Goal: Transaction & Acquisition: Purchase product/service

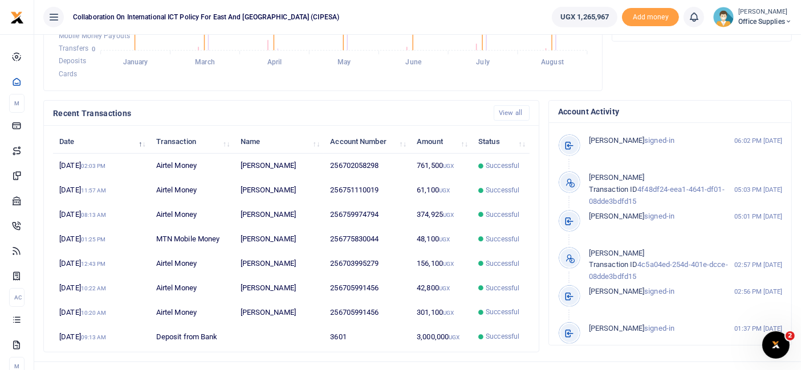
scroll to position [307, 0]
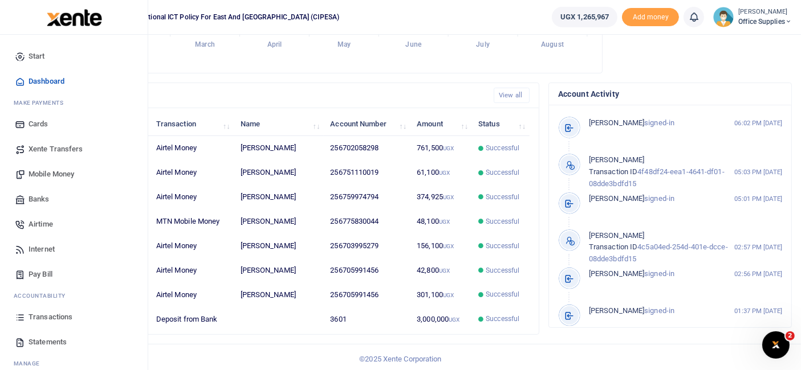
click at [56, 316] on span "Transactions" at bounding box center [50, 317] width 44 height 11
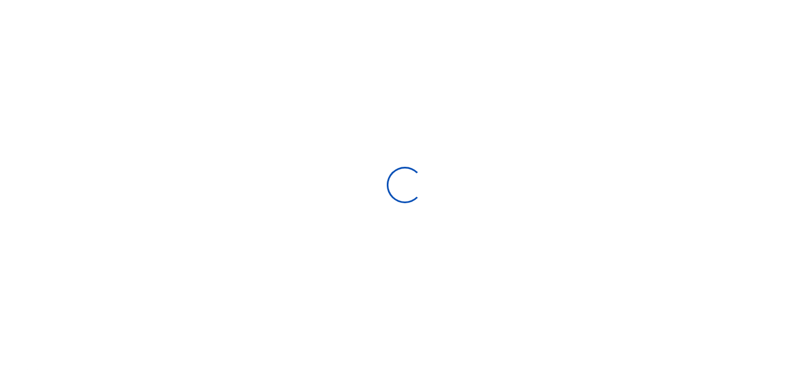
select select
type input "[DATE] - [DATE]"
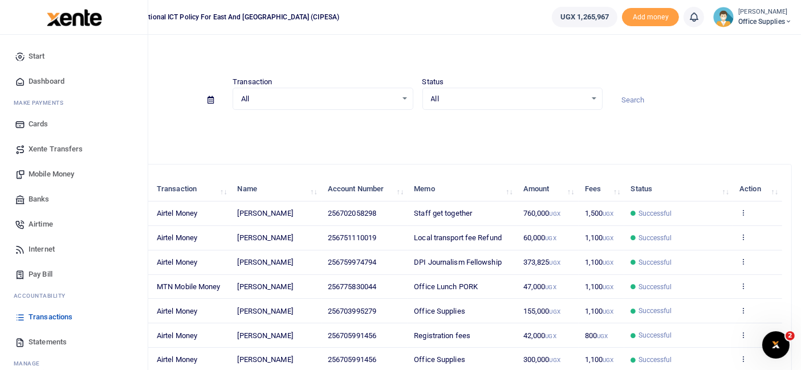
click at [61, 174] on span "Mobile Money" at bounding box center [51, 174] width 46 height 11
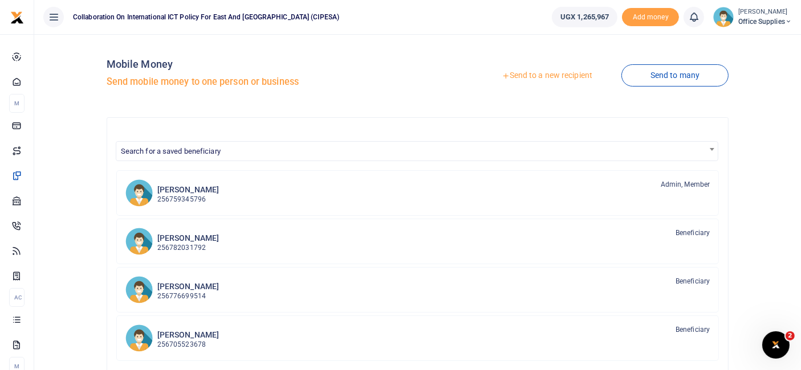
click at [564, 79] on link "Send to a new recipient" at bounding box center [546, 76] width 149 height 21
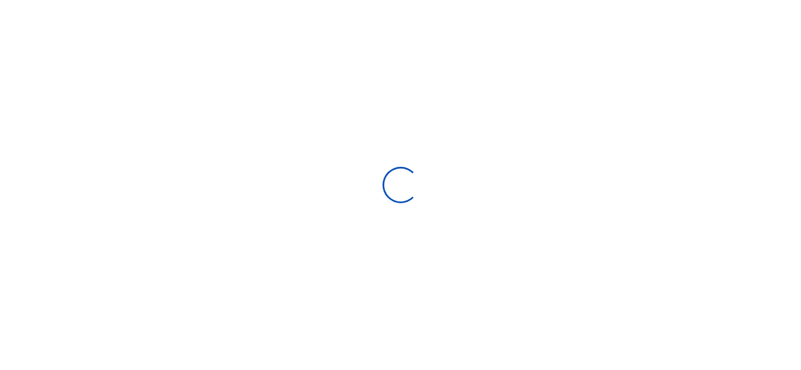
select select
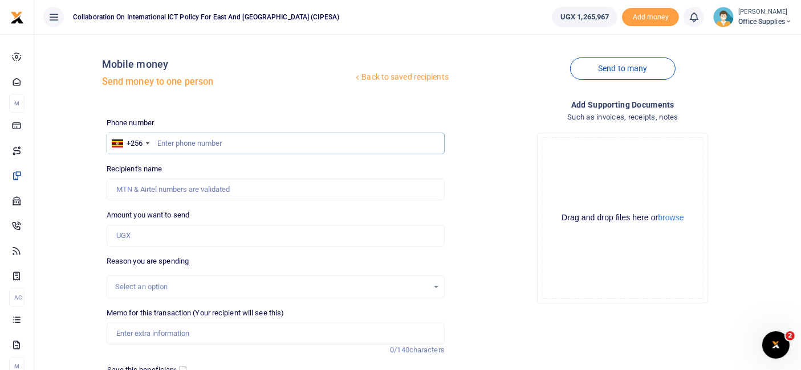
click at [247, 145] on input "text" at bounding box center [276, 144] width 338 height 22
type input "0702256299"
type input "Tony Kajubi"
type input "0702256299"
click at [193, 236] on input "Amount you want to send" at bounding box center [276, 236] width 338 height 22
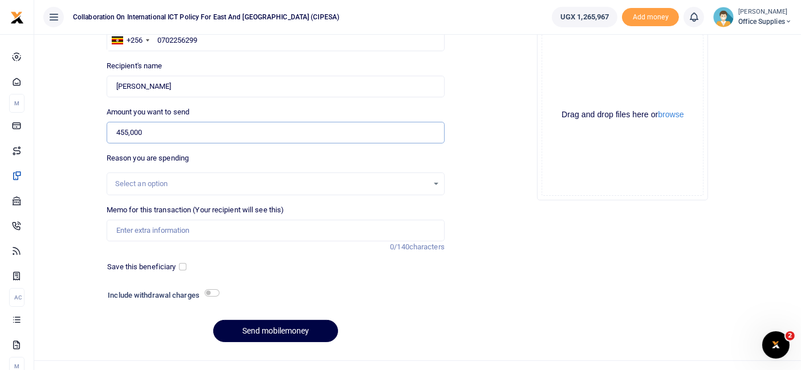
scroll to position [122, 0]
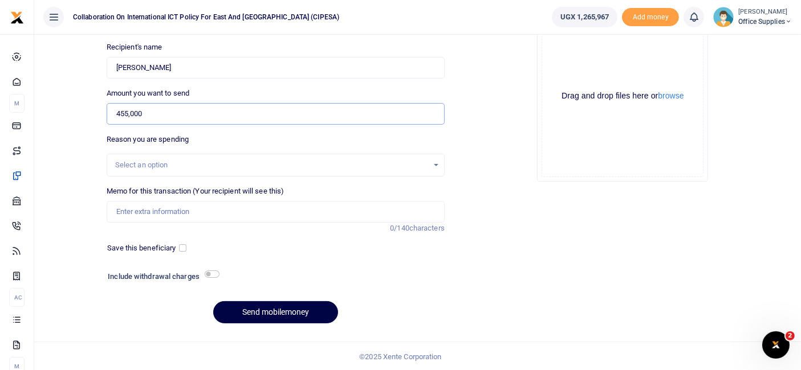
type input "455,000"
click at [264, 169] on div "Select an option" at bounding box center [271, 165] width 313 height 11
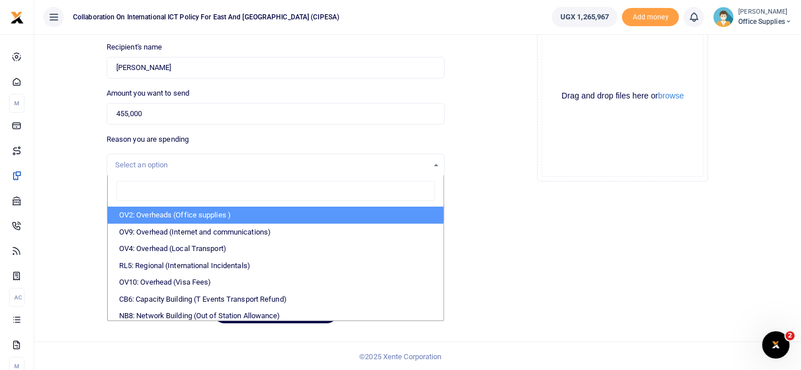
click at [224, 215] on li "OV2: Overheads (Office supplies )" at bounding box center [276, 215] width 336 height 17
select select "45"
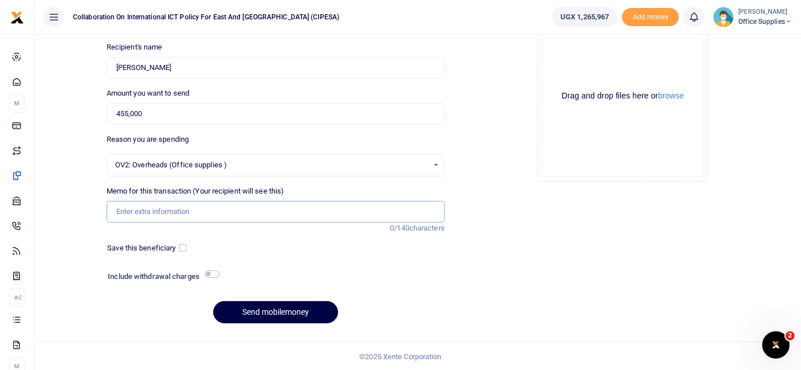
click at [177, 211] on input "Memo for this transaction (Your recipient will see this)" at bounding box center [276, 212] width 338 height 22
type input "Cake"
click at [179, 245] on input "checkbox" at bounding box center [182, 247] width 7 height 7
checkbox input "true"
click at [270, 308] on button "Send mobilemoney" at bounding box center [275, 312] width 125 height 22
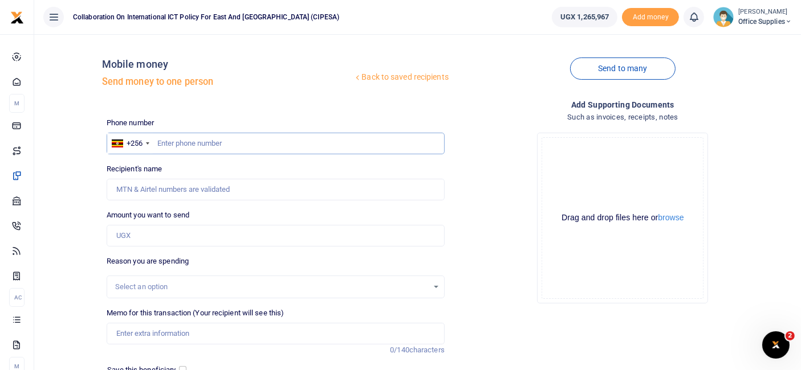
click at [171, 140] on input "text" at bounding box center [276, 144] width 338 height 22
type input "0772544332"
type input "Asimwe Ishabairu"
type input "0"
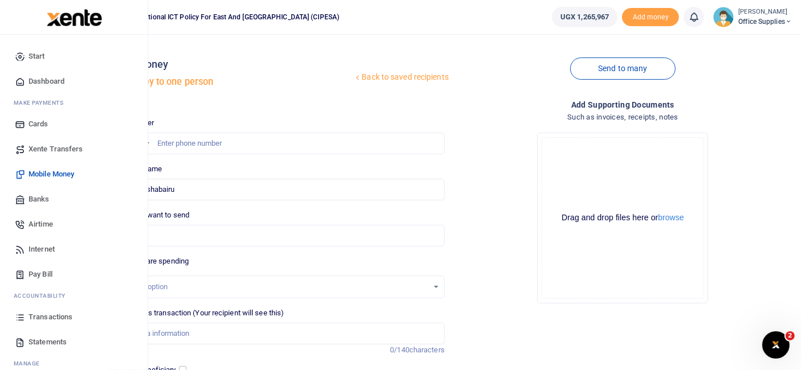
click at [40, 221] on span "Airtime" at bounding box center [40, 224] width 25 height 11
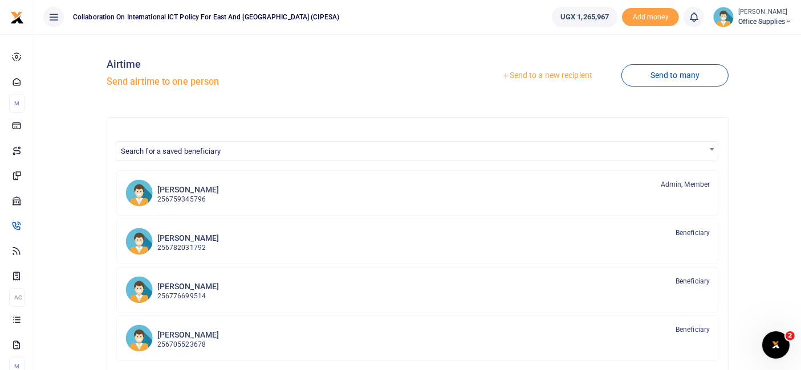
click at [550, 77] on link "Send to a new recipient" at bounding box center [546, 76] width 149 height 21
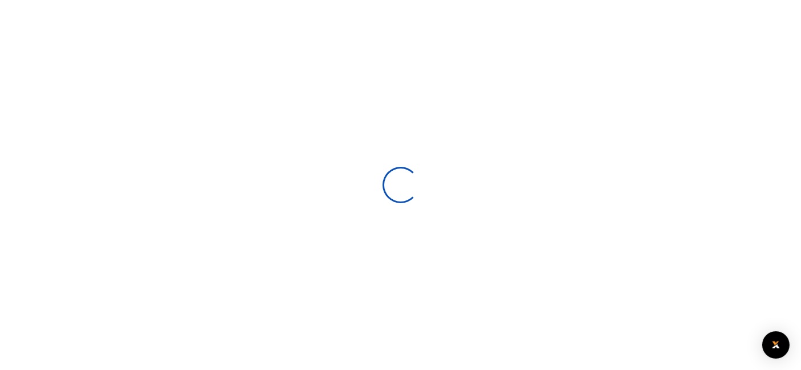
select select
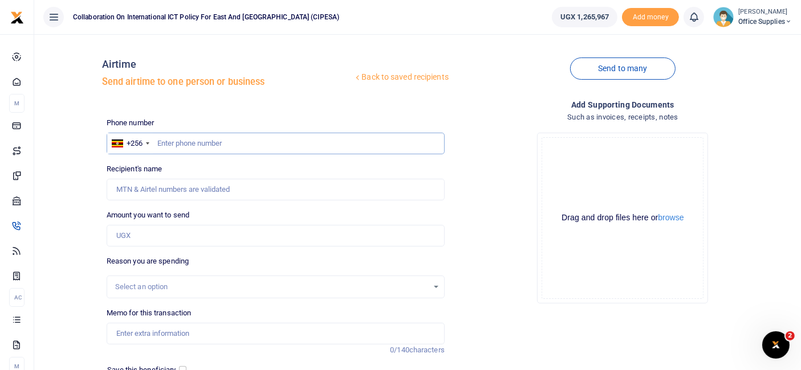
click at [176, 141] on input "text" at bounding box center [276, 144] width 338 height 22
type input "0772544332"
type input "Asimwe Ishabairu"
type input "0772544332"
click at [158, 237] on input "Amount you want to send" at bounding box center [276, 236] width 338 height 22
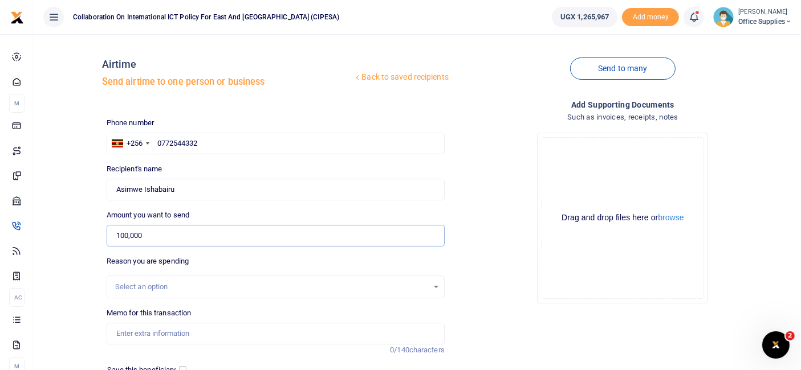
scroll to position [84, 0]
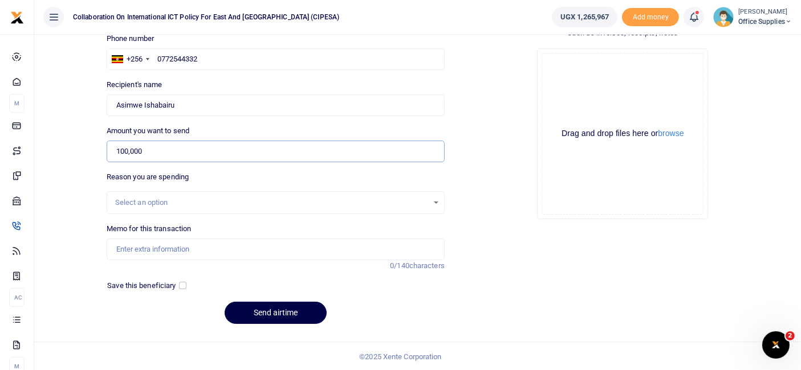
type input "100,000"
click at [249, 194] on div "Select an option" at bounding box center [276, 202] width 338 height 23
click at [240, 201] on div "Select an option" at bounding box center [271, 202] width 313 height 11
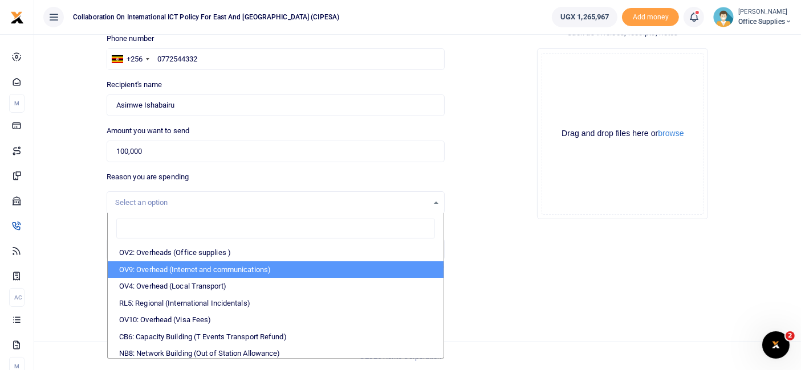
click at [230, 268] on li "OV9: Overhead (Internet and communications)" at bounding box center [276, 270] width 336 height 17
select select "74"
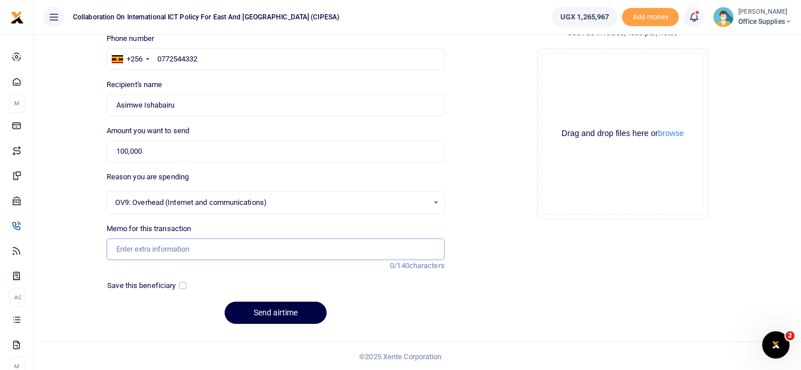
click at [185, 248] on input "Memo for this transaction" at bounding box center [276, 250] width 338 height 22
click at [143, 253] on input "Cordination Fees" at bounding box center [276, 250] width 338 height 22
type input "Coordination Fees"
click at [267, 306] on button "Send airtime" at bounding box center [275, 313] width 102 height 22
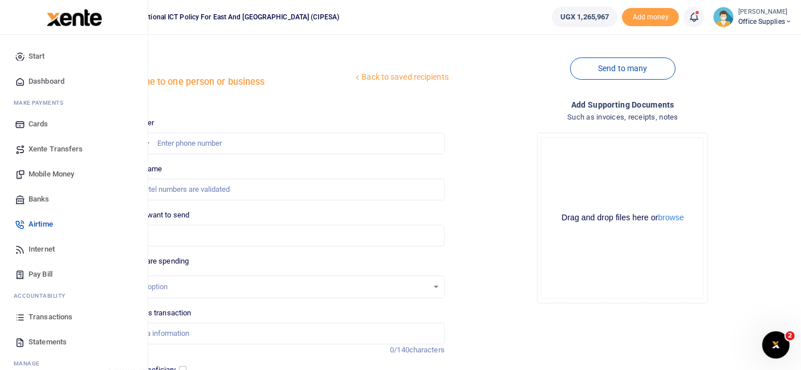
click at [40, 172] on span "Mobile Money" at bounding box center [51, 174] width 46 height 11
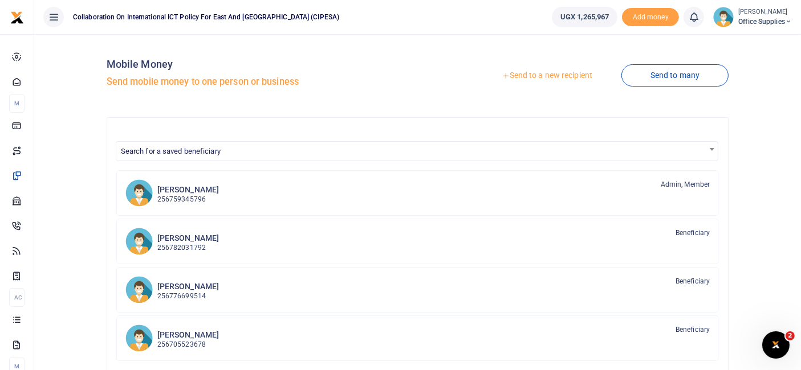
click at [541, 76] on link "Send to a new recipient" at bounding box center [546, 76] width 149 height 21
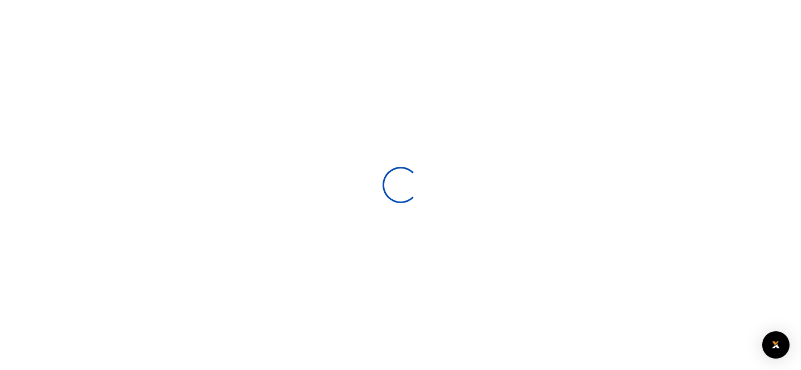
select select
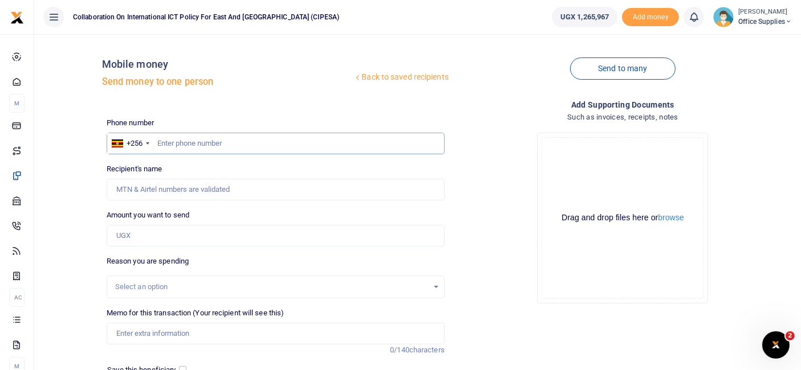
click at [194, 142] on input "text" at bounding box center [276, 144] width 338 height 22
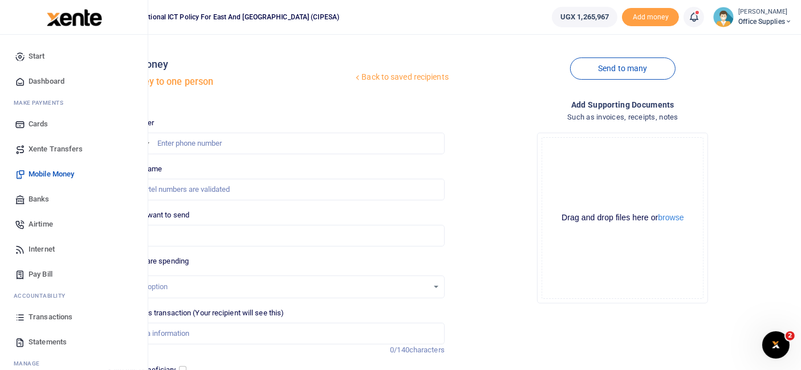
click at [46, 170] on span "Mobile Money" at bounding box center [51, 174] width 46 height 11
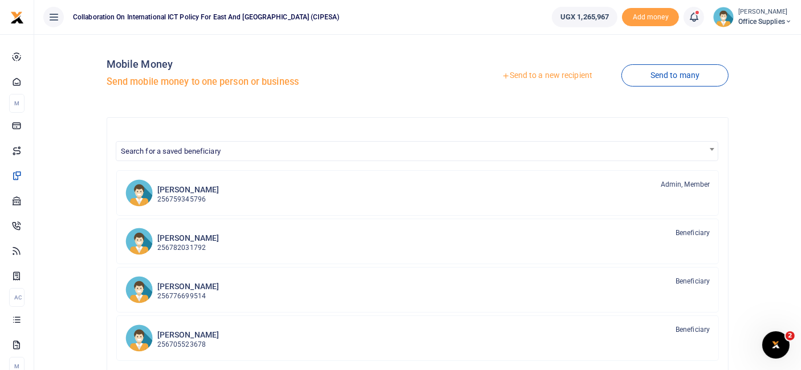
click at [532, 74] on link "Send to a new recipient" at bounding box center [546, 76] width 149 height 21
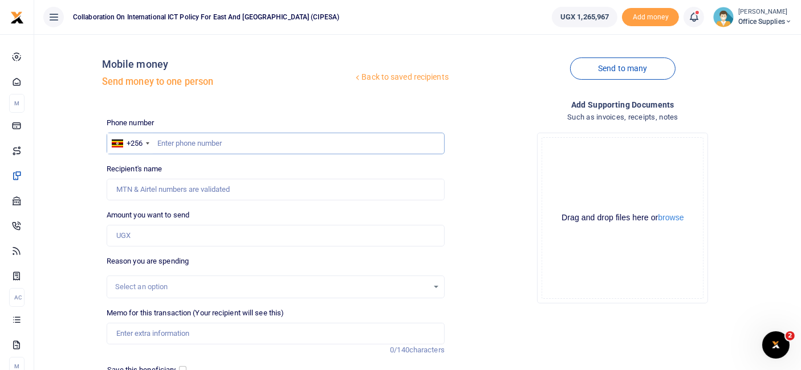
click at [189, 142] on input "text" at bounding box center [276, 144] width 338 height 22
type input "0788991015"
type input "[PERSON_NAME]"
type input "0788991015"
click at [173, 232] on input "Amount you want to send" at bounding box center [276, 236] width 338 height 22
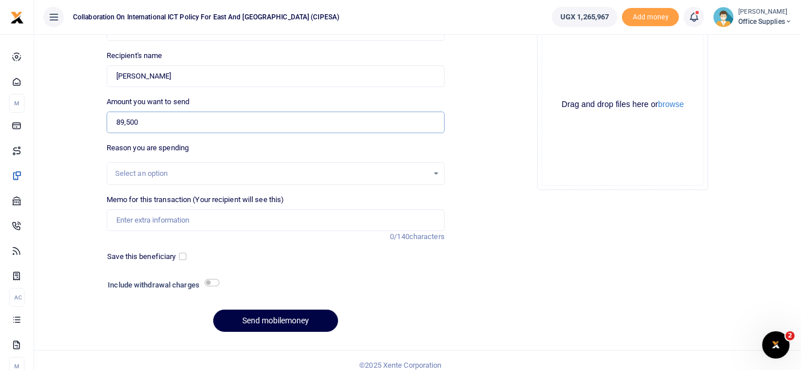
scroll to position [122, 0]
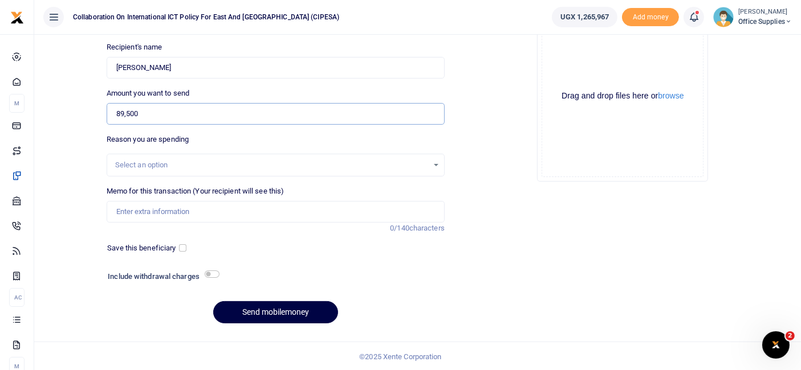
type input "89,500"
click at [427, 162] on div "Select an option" at bounding box center [271, 165] width 313 height 11
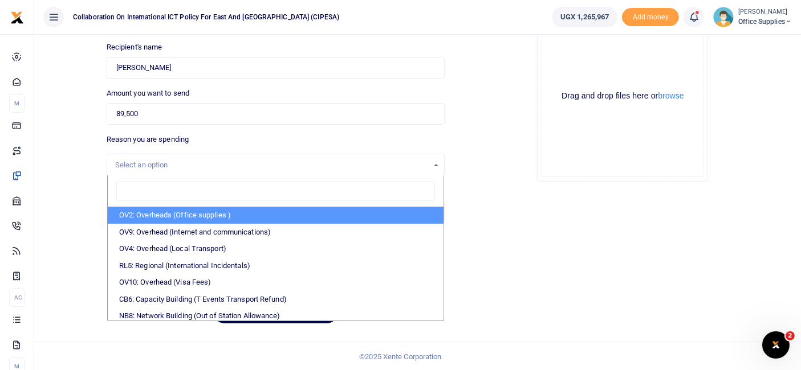
click at [219, 217] on li "OV2: Overheads (Office supplies )" at bounding box center [276, 215] width 336 height 17
select select "45"
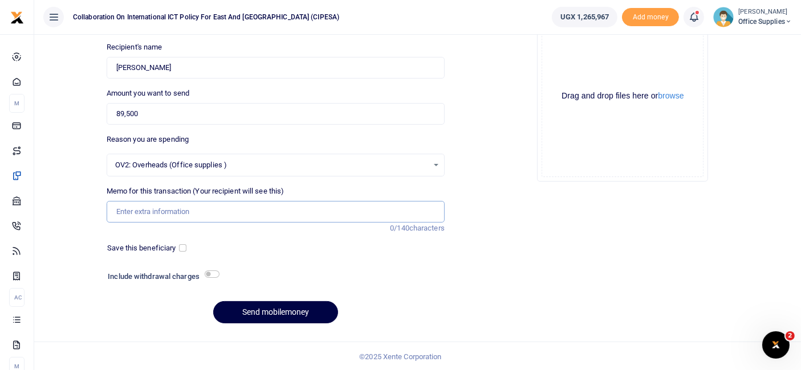
click at [169, 210] on input "Memo for this transaction (Your recipient will see this)" at bounding box center [276, 212] width 338 height 22
type input "O"
type input "Beverages"
click at [295, 309] on button "Send mobilemoney" at bounding box center [275, 312] width 125 height 22
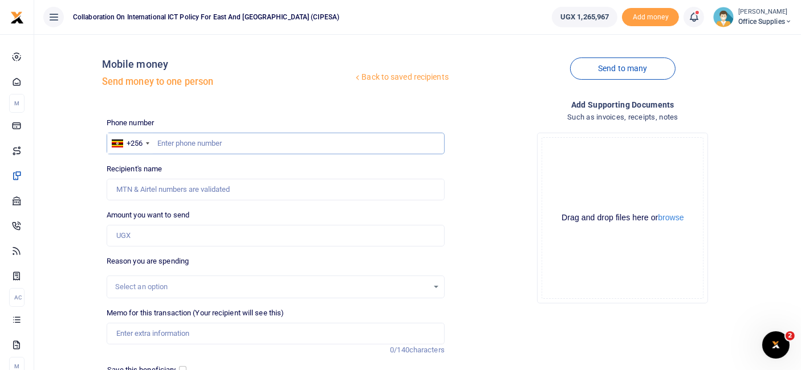
click at [183, 143] on input "text" at bounding box center [276, 144] width 338 height 22
type input "0788991015"
type input "[PERSON_NAME]"
type input "0788991015"
click at [168, 236] on input "Amount you want to send" at bounding box center [276, 236] width 338 height 22
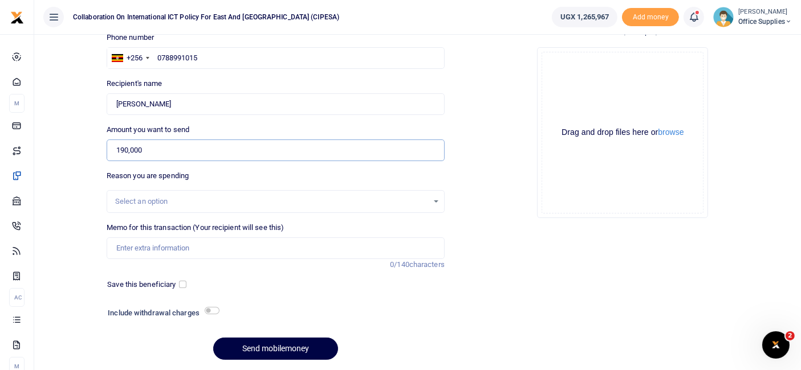
scroll to position [86, 0]
type input "190,000"
click at [422, 196] on div "Select an option" at bounding box center [271, 200] width 313 height 11
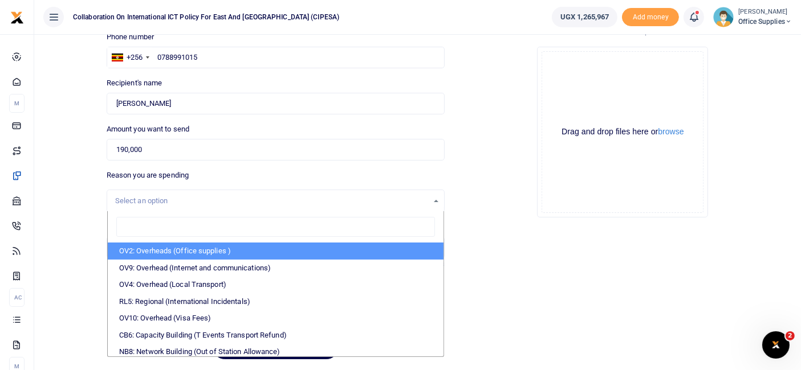
click at [348, 250] on li "OV2: Overheads (Office supplies )" at bounding box center [276, 251] width 336 height 17
select select "45"
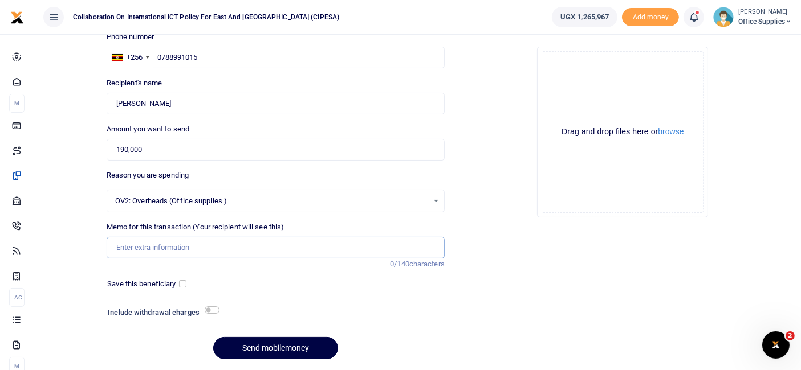
click at [195, 248] on input "Memo for this transaction (Your recipient will see this)" at bounding box center [276, 248] width 338 height 22
click at [173, 244] on input "Office Supplies byBen" at bounding box center [276, 248] width 338 height 22
type input "Office Supplies by Ben"
click at [184, 280] on input "checkbox" at bounding box center [182, 283] width 7 height 7
checkbox input "true"
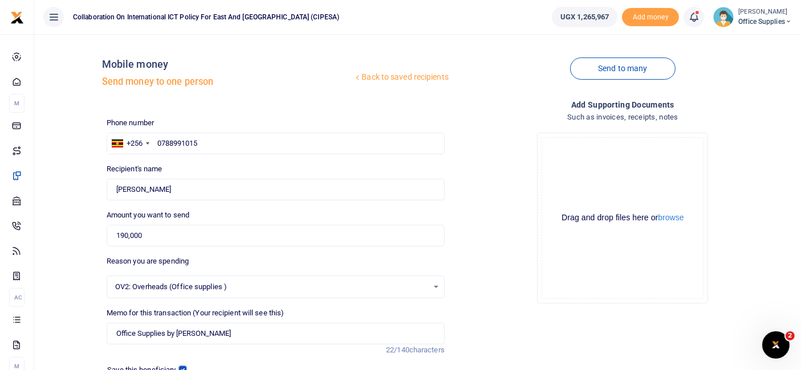
scroll to position [122, 0]
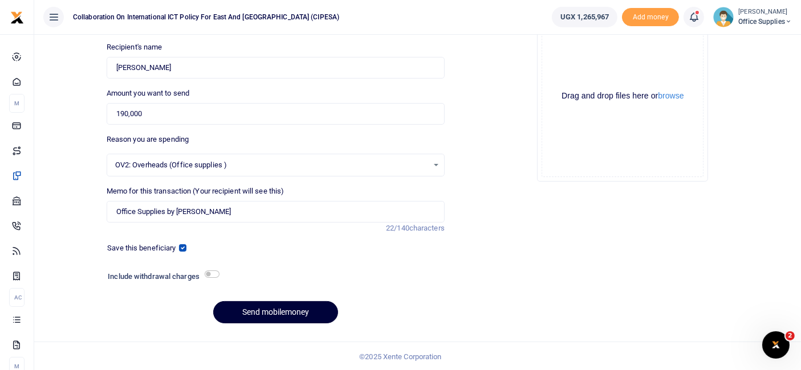
click at [308, 311] on button "Send mobilemoney" at bounding box center [275, 312] width 125 height 22
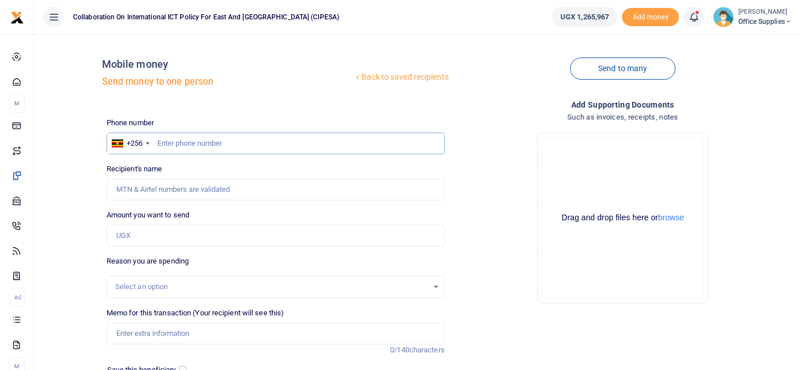
click at [203, 141] on input "text" at bounding box center [276, 144] width 338 height 22
type input "0784471527"
type input "[PERSON_NAME] [PERSON_NAME]"
type input "0784471527"
click at [172, 230] on input "Amount you want to send" at bounding box center [276, 236] width 338 height 22
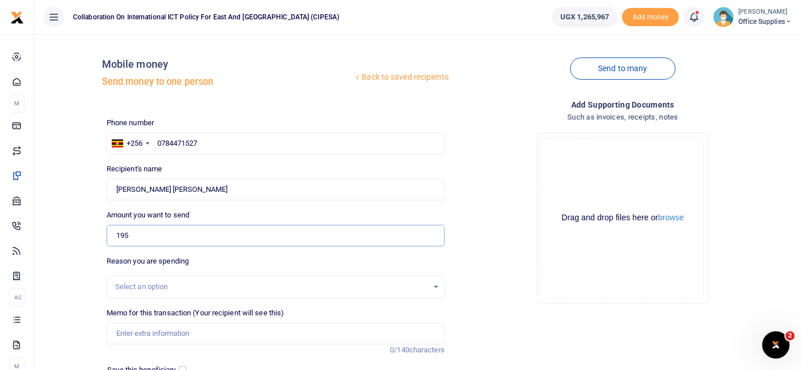
type input "195,000"
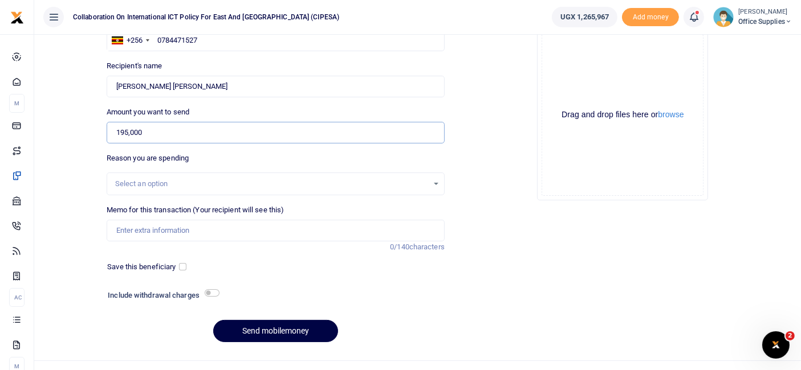
scroll to position [104, 0]
click at [230, 181] on div "Select an option" at bounding box center [271, 183] width 313 height 11
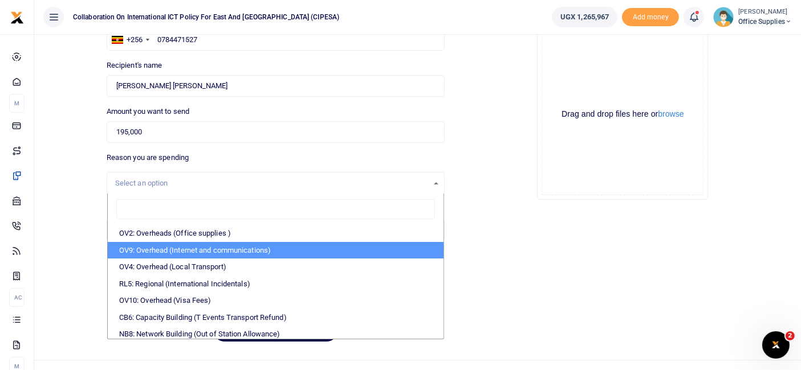
click at [191, 248] on li "OV9: Overhead (Internet and communications)" at bounding box center [276, 250] width 336 height 17
select select "74"
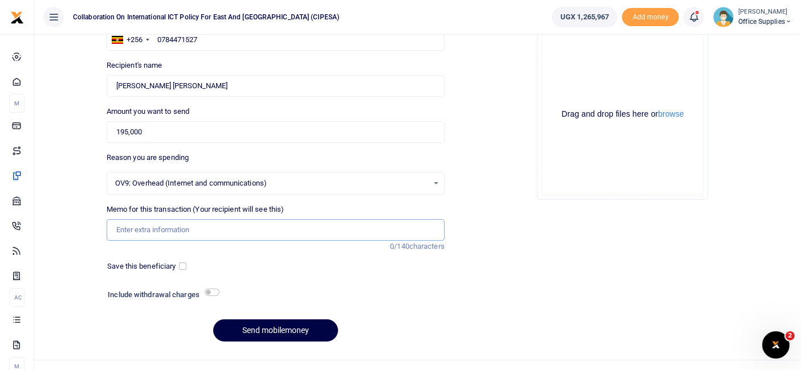
click at [161, 224] on input "Memo for this transaction (Your recipient will see this)" at bounding box center [276, 230] width 338 height 22
type input "Refund Communication"
click at [183, 264] on input "checkbox" at bounding box center [182, 266] width 7 height 7
checkbox input "true"
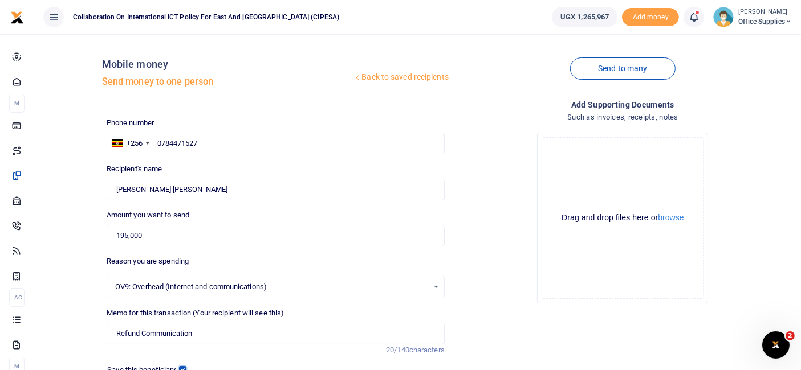
scroll to position [122, 0]
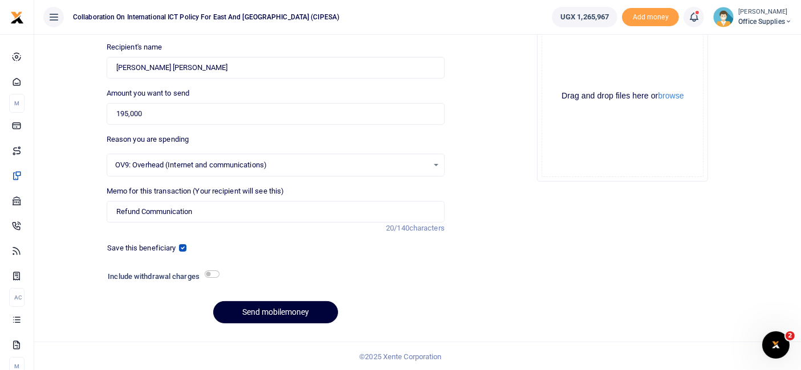
click at [285, 316] on button "Send mobilemoney" at bounding box center [275, 312] width 125 height 22
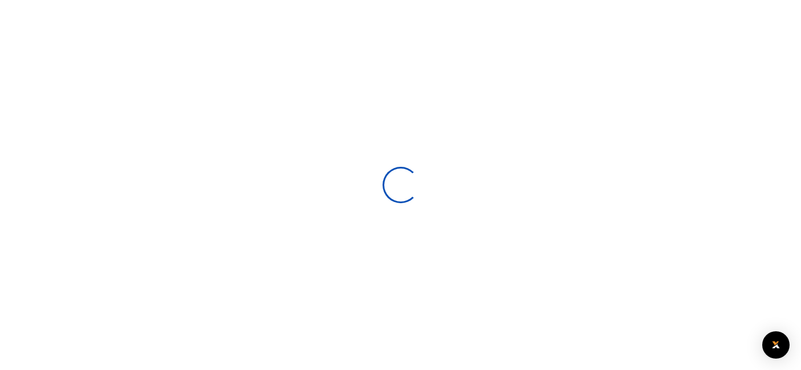
scroll to position [121, 0]
select select
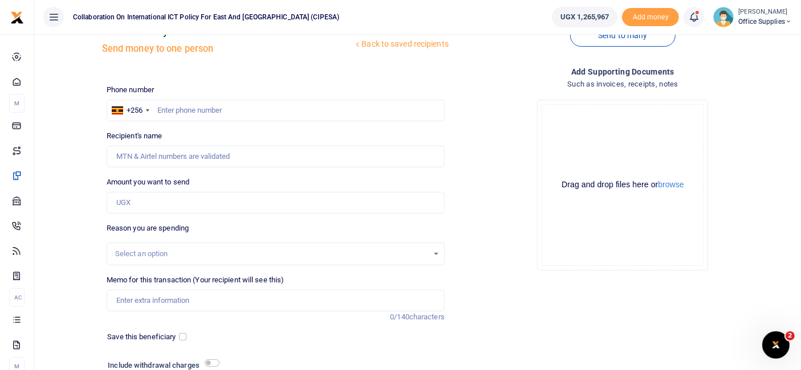
scroll to position [0, 0]
